Goal: Task Accomplishment & Management: Complete application form

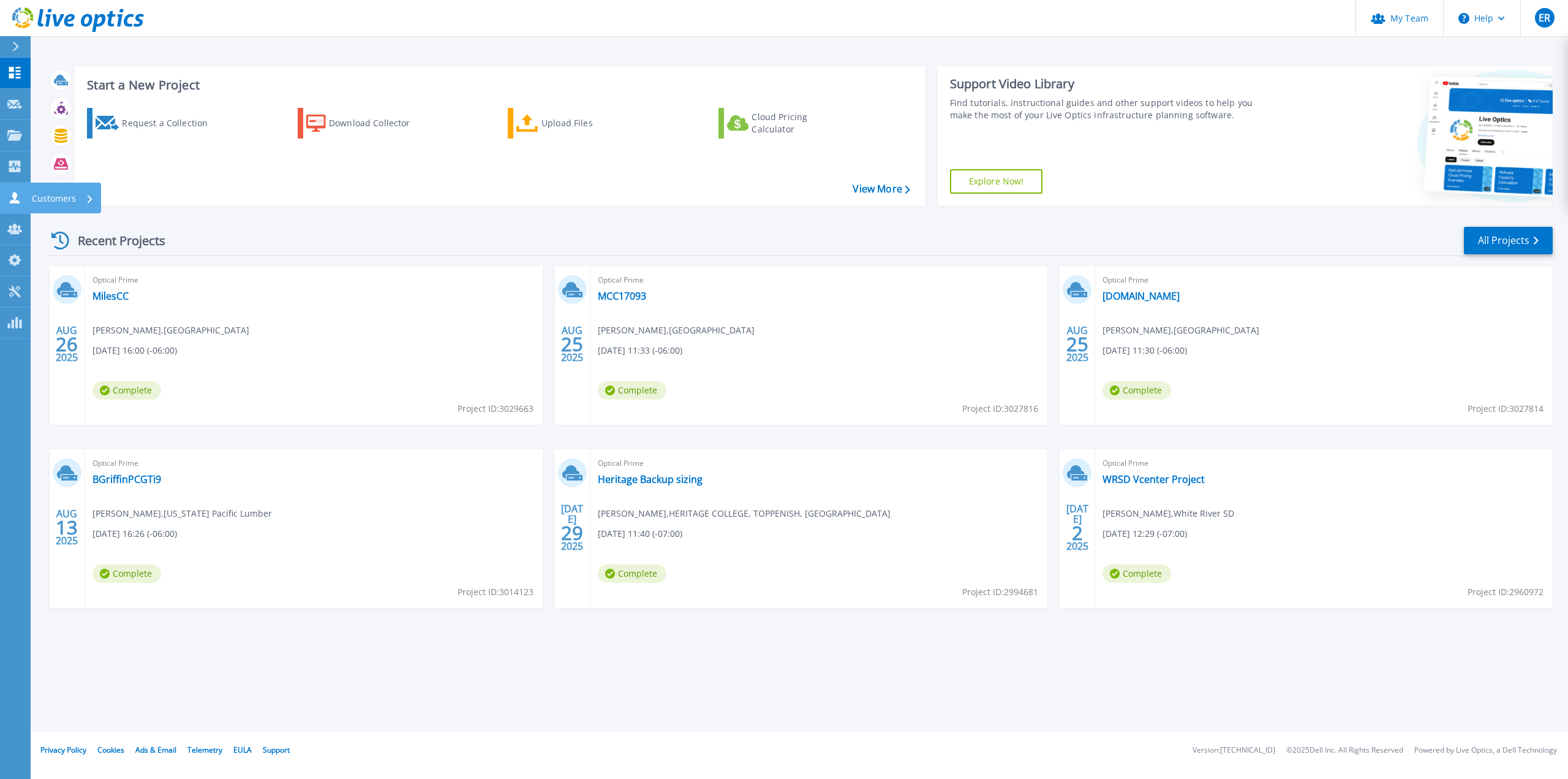
click at [46, 195] on p "Customers" at bounding box center [54, 198] width 44 height 32
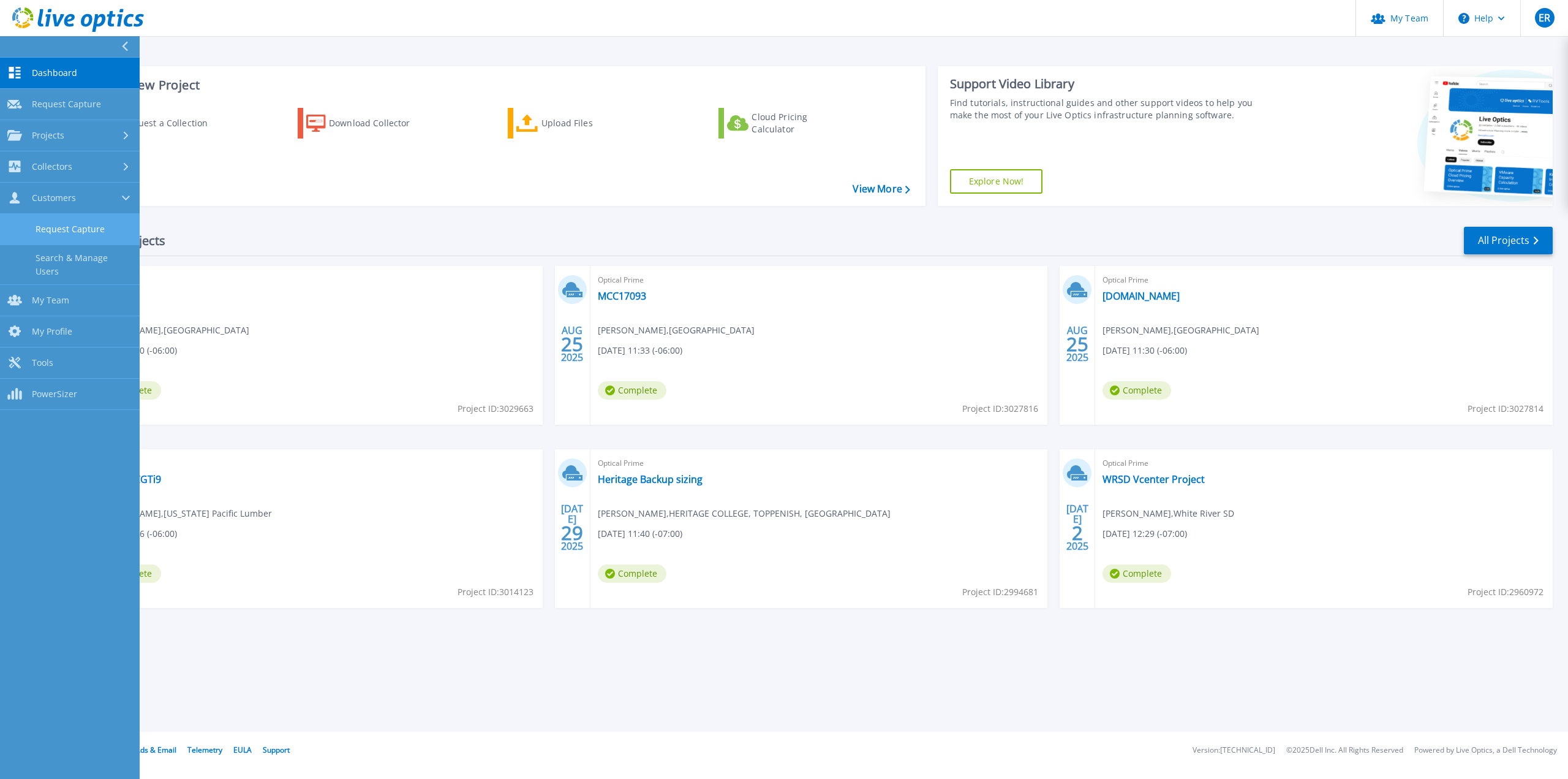
click at [71, 236] on link "Request Capture" at bounding box center [70, 229] width 140 height 31
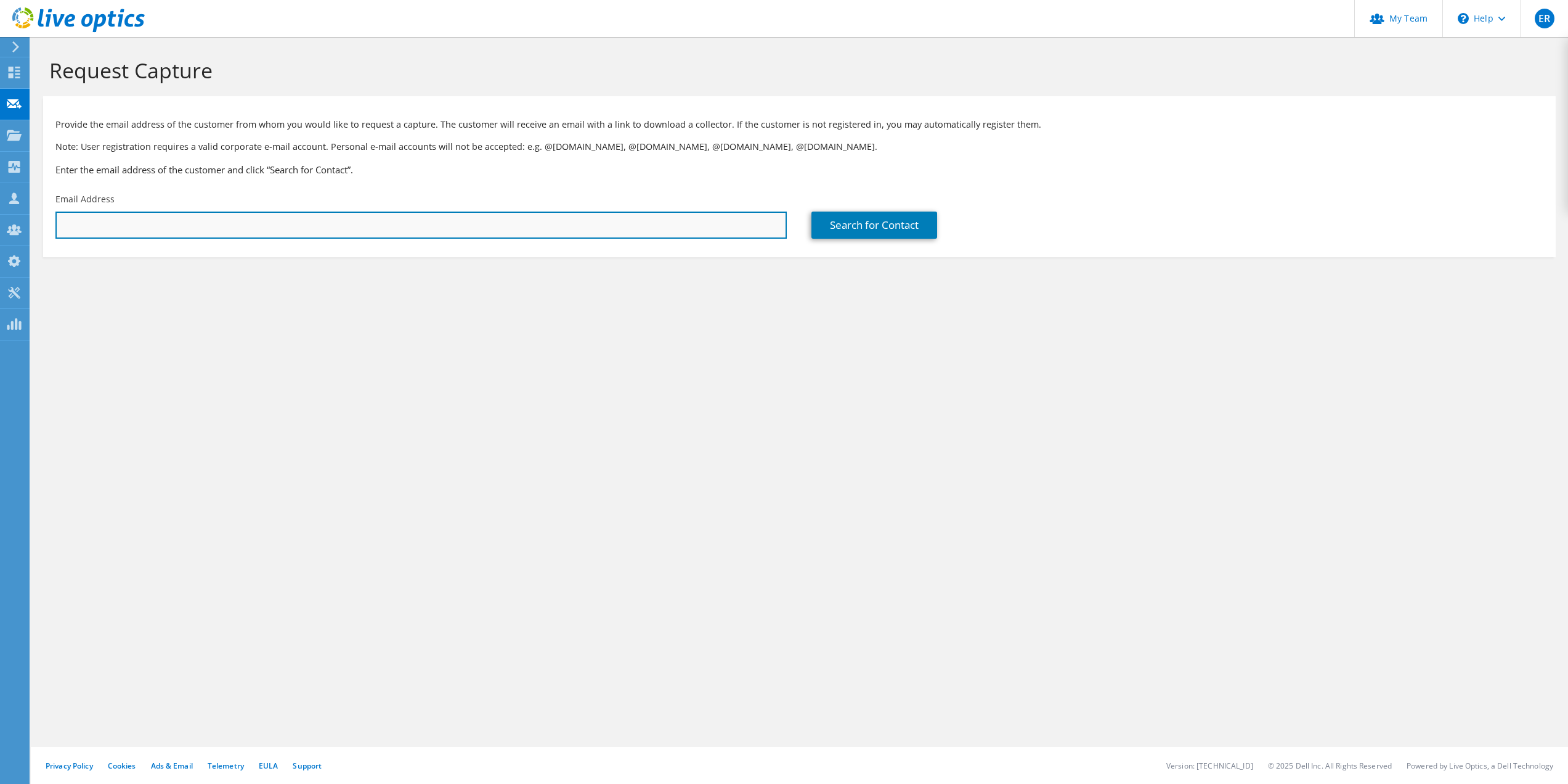
click at [81, 233] on input "text" at bounding box center [421, 225] width 732 height 27
click at [443, 228] on input "text" at bounding box center [421, 225] width 732 height 27
paste input "[PERSON_NAME] <[EMAIL_ADDRESS][DOMAIN_NAME]>"
drag, startPoint x: 112, startPoint y: 225, endPoint x: -17, endPoint y: 224, distance: 129.0
click at [0, 224] on html "ER Partner Team Admin [PERSON_NAME] [EMAIL_ADDRESS][DOMAIN_NAME] ceriumnetworks…" at bounding box center [784, 392] width 1568 height 784
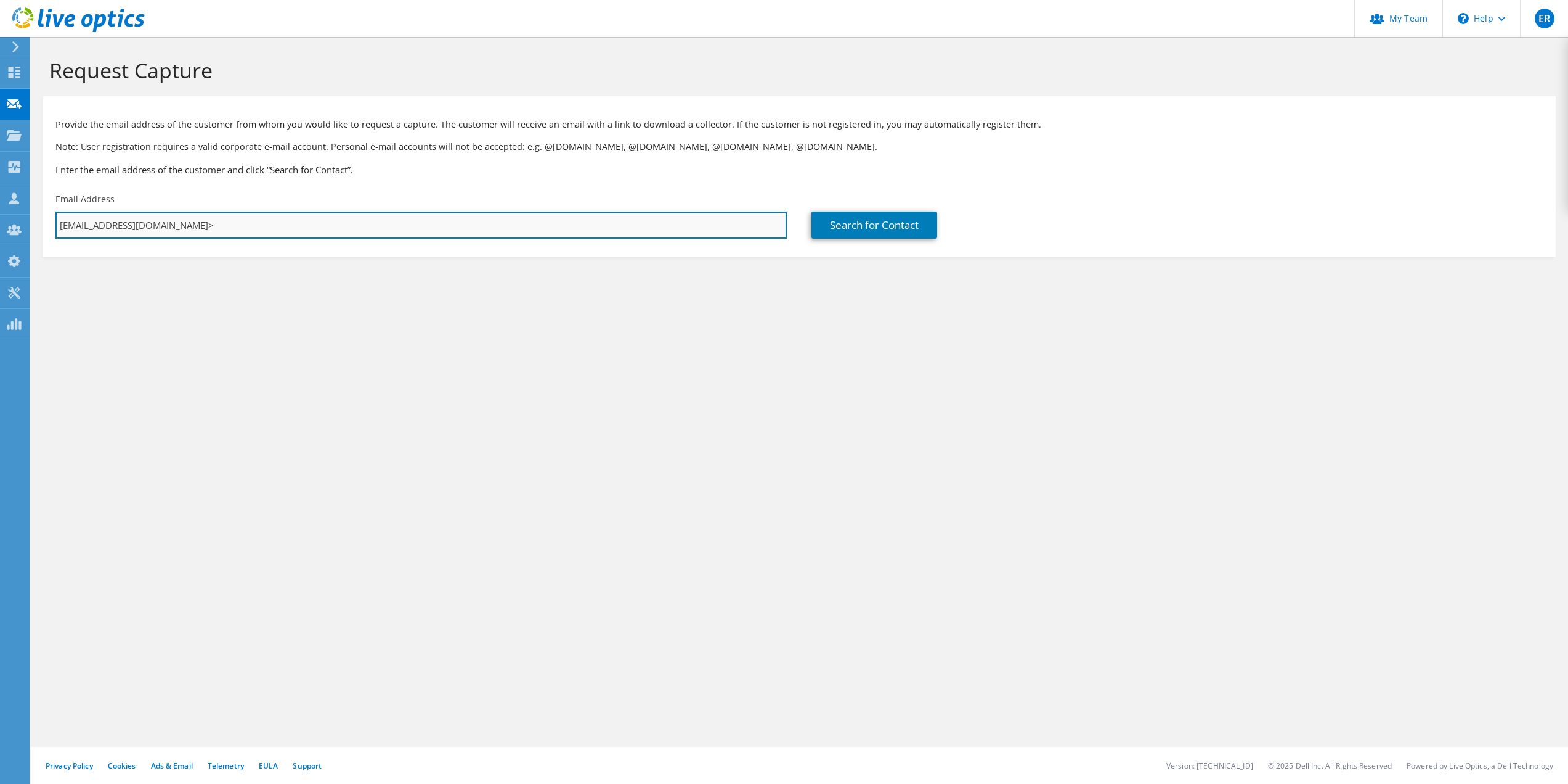
click at [198, 217] on input "[EMAIL_ADDRESS][DOMAIN_NAME]>" at bounding box center [421, 225] width 732 height 27
type input "[EMAIL_ADDRESS][DOMAIN_NAME]"
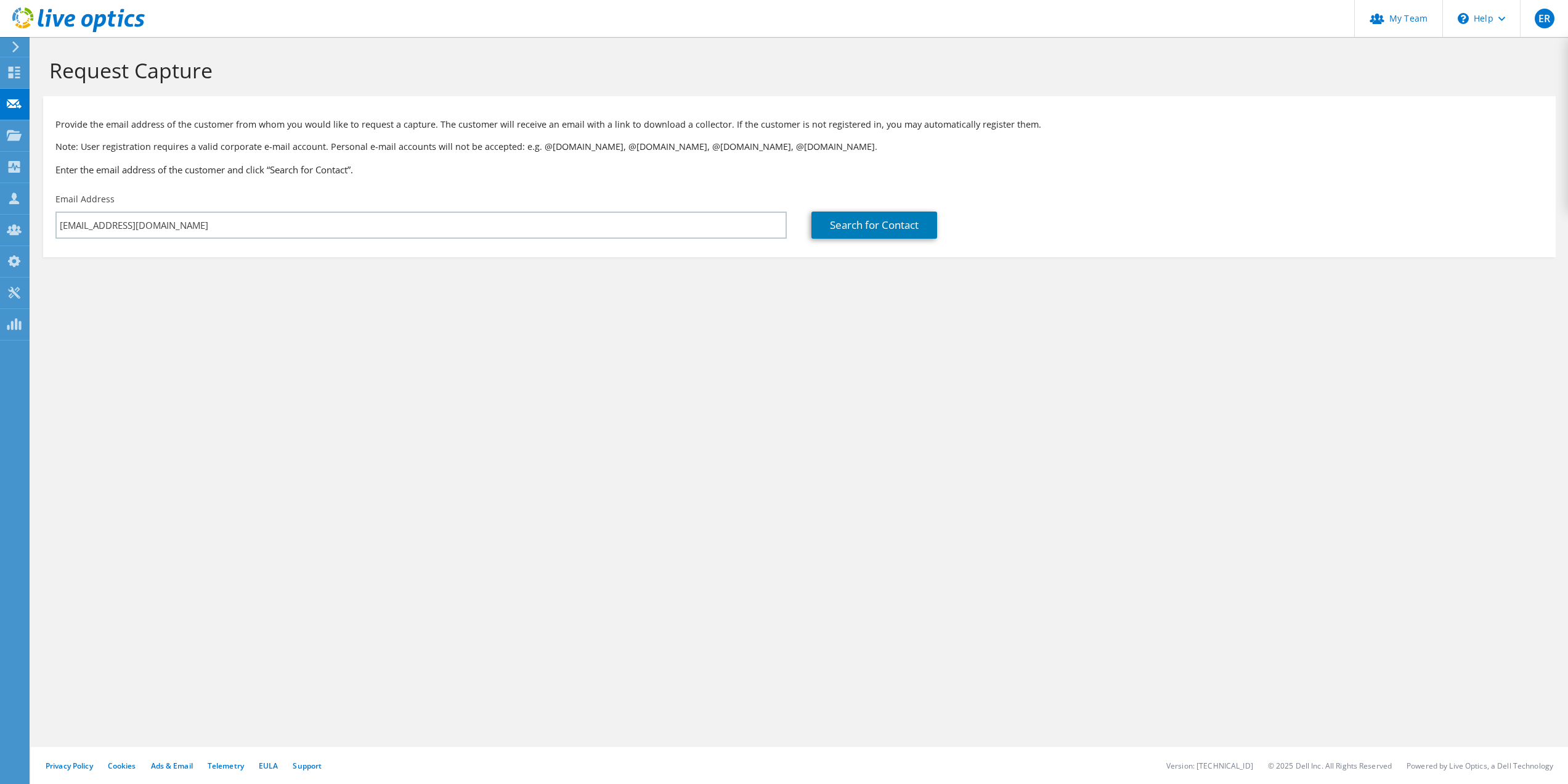
click at [280, 307] on section "Request Capture Provide the email address of the customer from whom you would l…" at bounding box center [799, 178] width 1537 height 282
click at [834, 224] on link "Search for Contact" at bounding box center [875, 225] width 126 height 27
